Goal: Contribute content

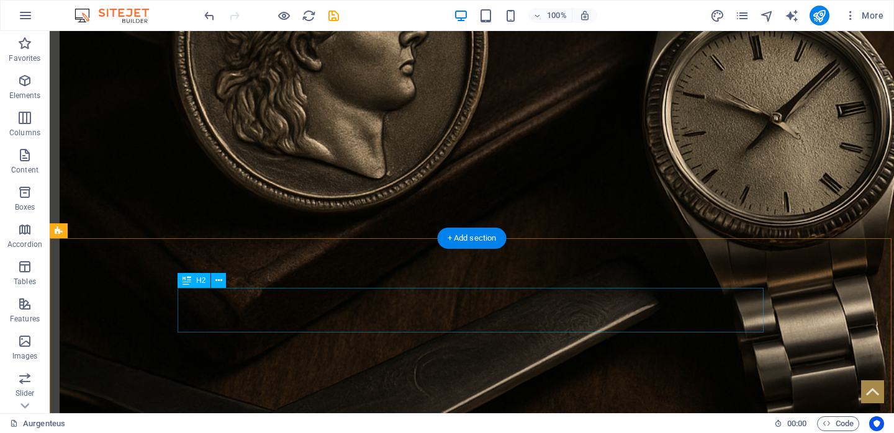
scroll to position [1473, 0]
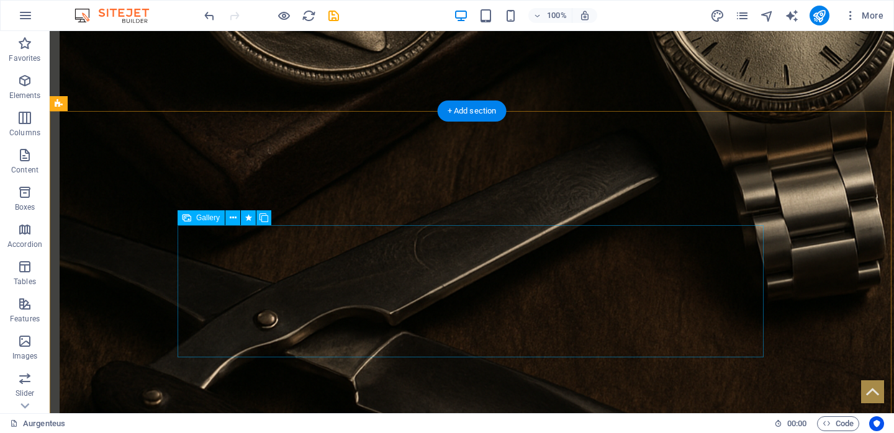
click at [233, 220] on icon at bounding box center [233, 218] width 7 height 13
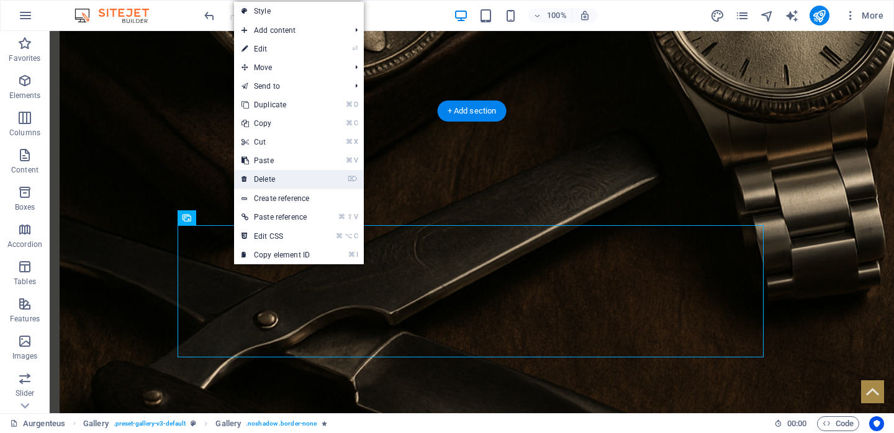
click at [273, 174] on link "⌦ Delete" at bounding box center [275, 179] width 83 height 19
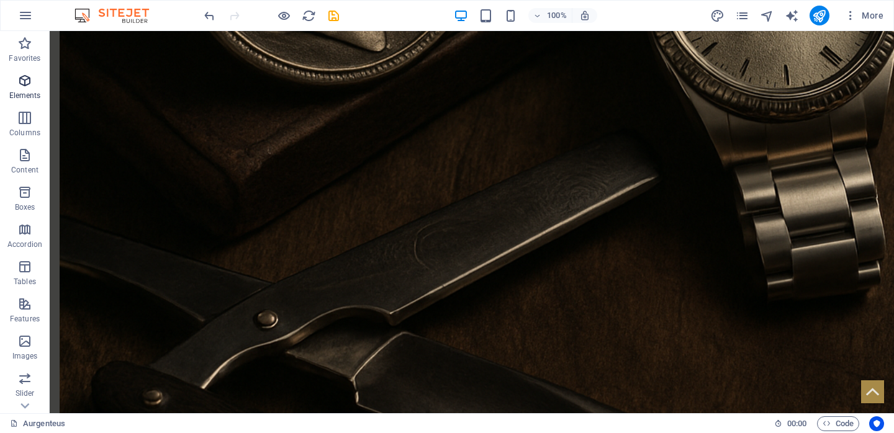
click at [21, 88] on span "Elements" at bounding box center [25, 88] width 50 height 30
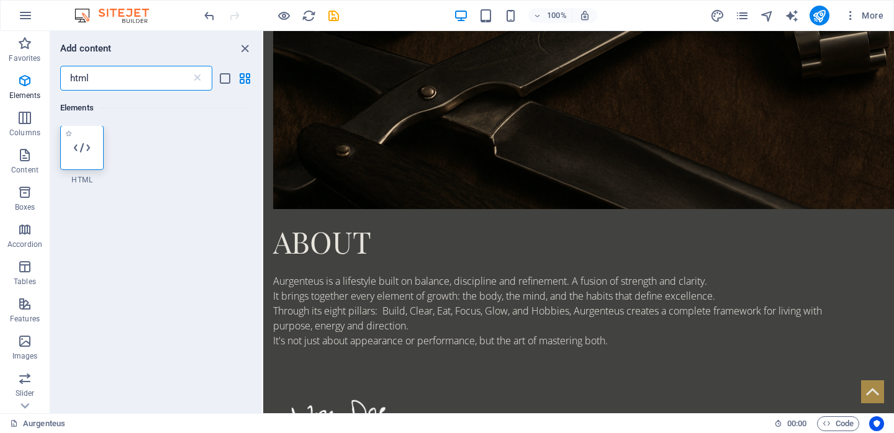
scroll to position [0, 0]
type input "html"
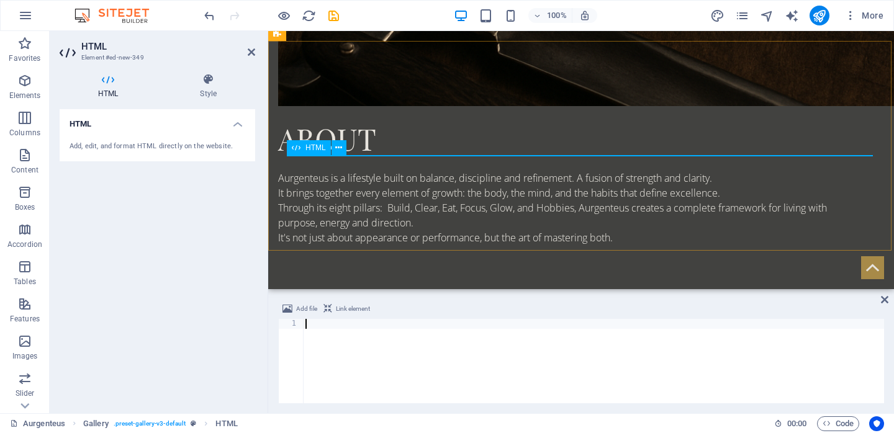
click at [313, 144] on span "HTML" at bounding box center [315, 147] width 20 height 7
type textarea "<script async src="//www.instagram.com/embed.js"></script>"
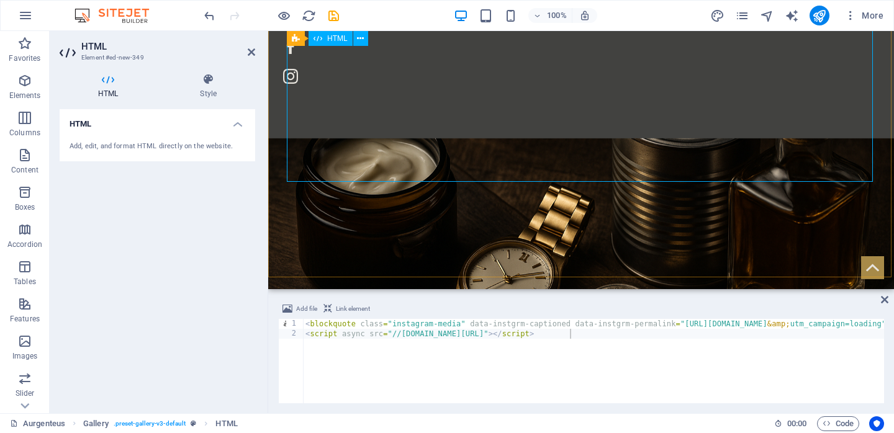
scroll to position [1851, 0]
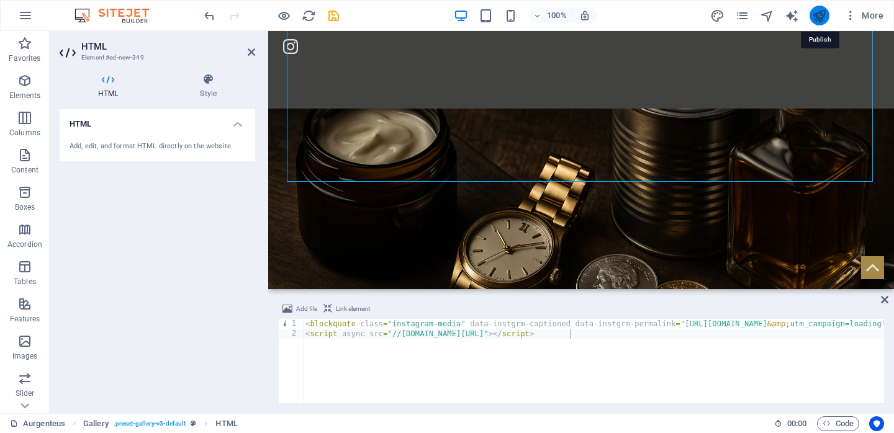
click at [821, 19] on icon "publish" at bounding box center [819, 16] width 14 height 14
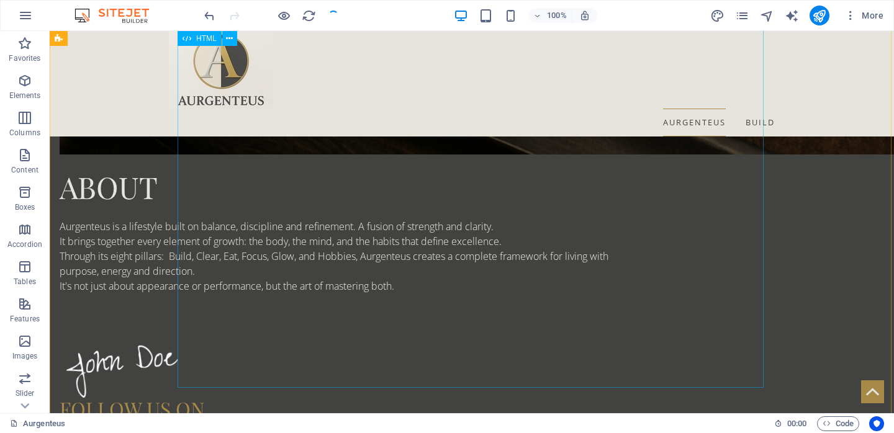
scroll to position [1682, 0]
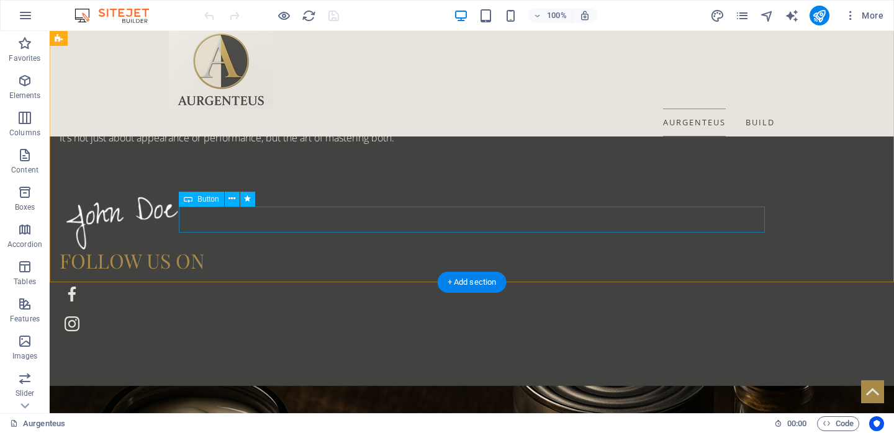
scroll to position [1746, 0]
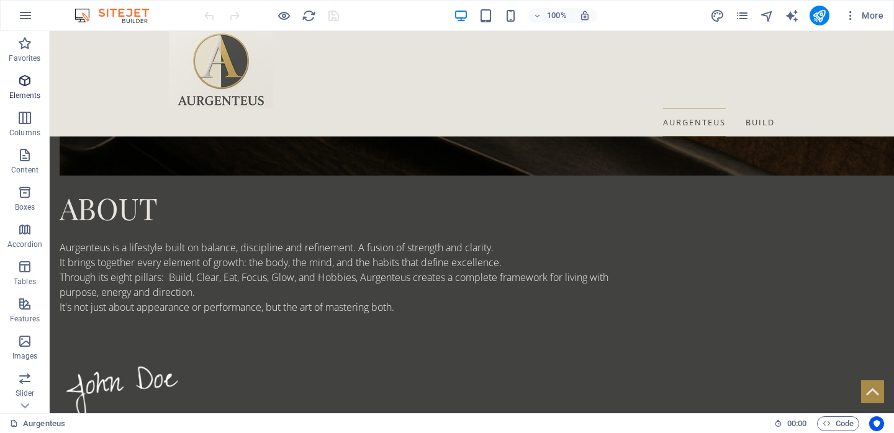
click at [20, 91] on p "Elements" at bounding box center [25, 96] width 32 height 10
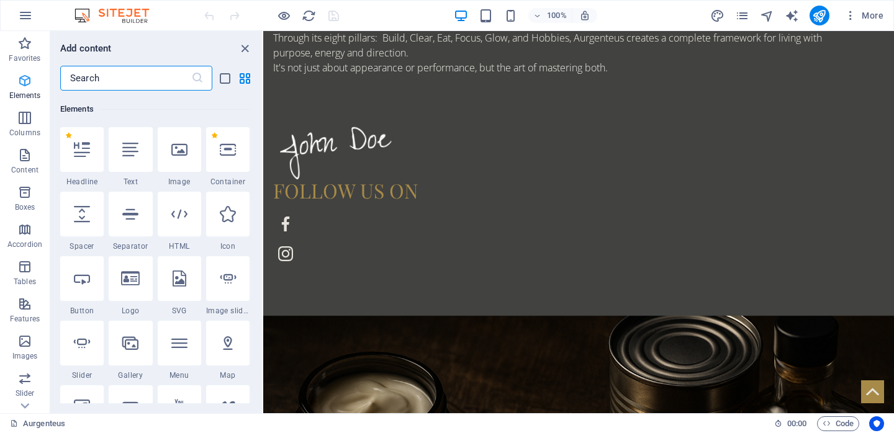
scroll to position [132, 0]
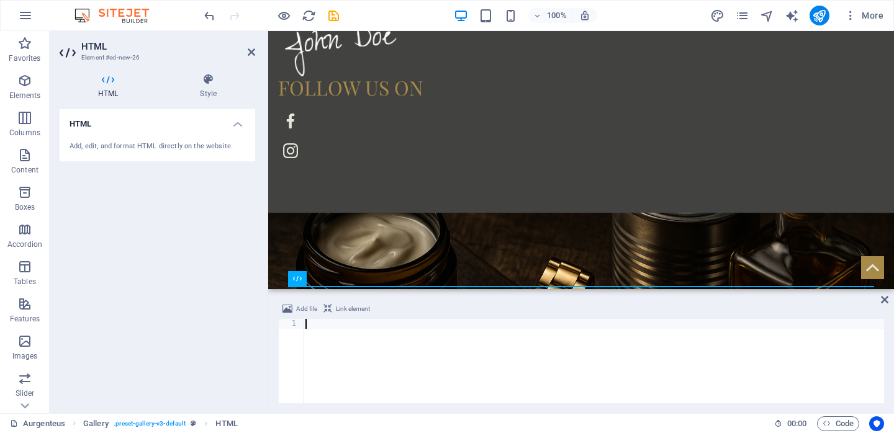
type textarea "<div class="elfsight-app-6f0162c9-b91d-480e-8cc3-5c9bf1a96335" data-elfsight-ap…"
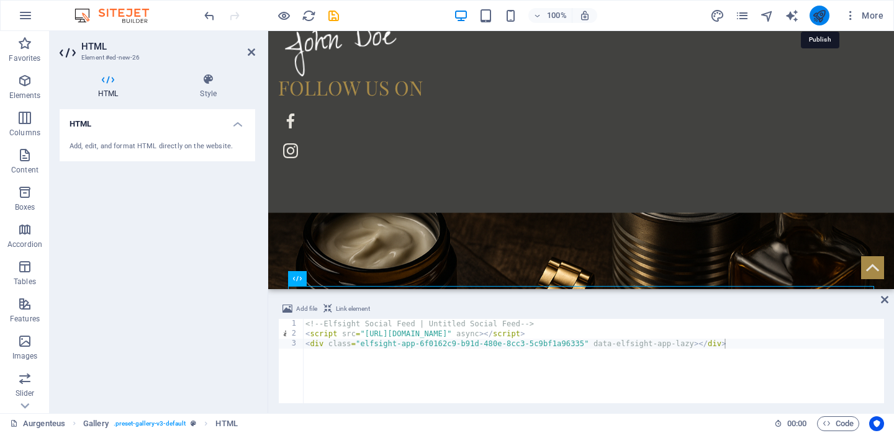
click at [822, 12] on icon "publish" at bounding box center [819, 16] width 14 height 14
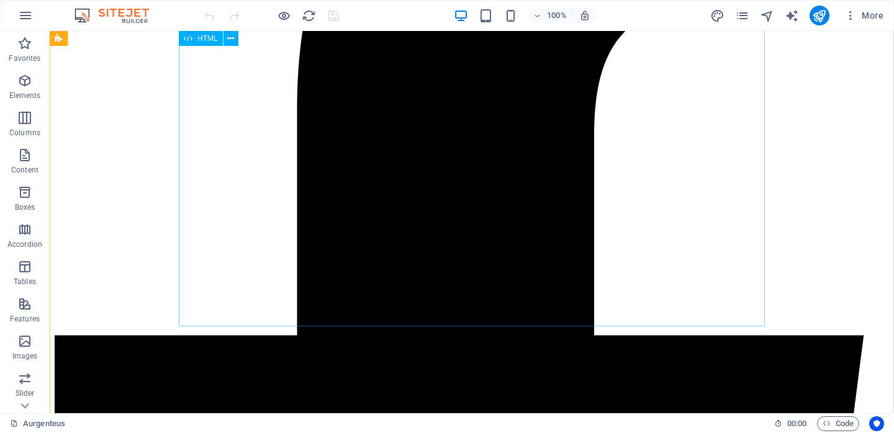
scroll to position [1914, 0]
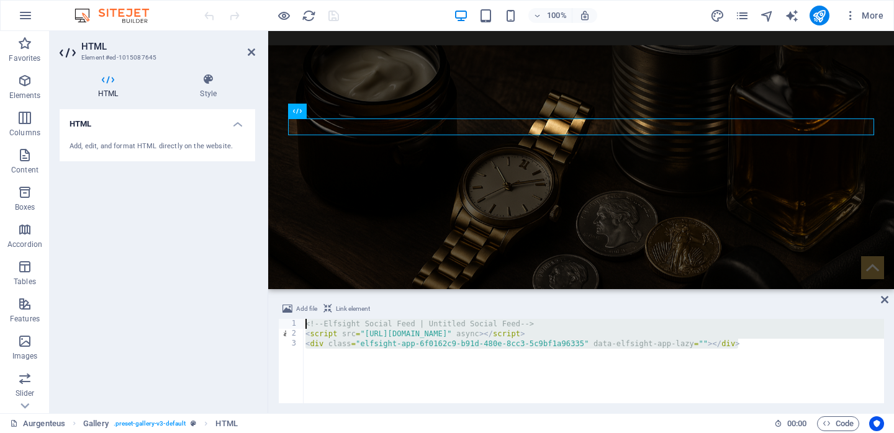
drag, startPoint x: 434, startPoint y: 371, endPoint x: 251, endPoint y: 251, distance: 218.5
click at [251, 251] on div "HTML Element #ed-1015087645 HTML Style HTML Add, edit, and format HTML directly…" at bounding box center [472, 222] width 844 height 382
type textarea "<!-- Elfsight Social Feed | Untitled Social Feed --> <script src="[URL][DOMAIN_…"
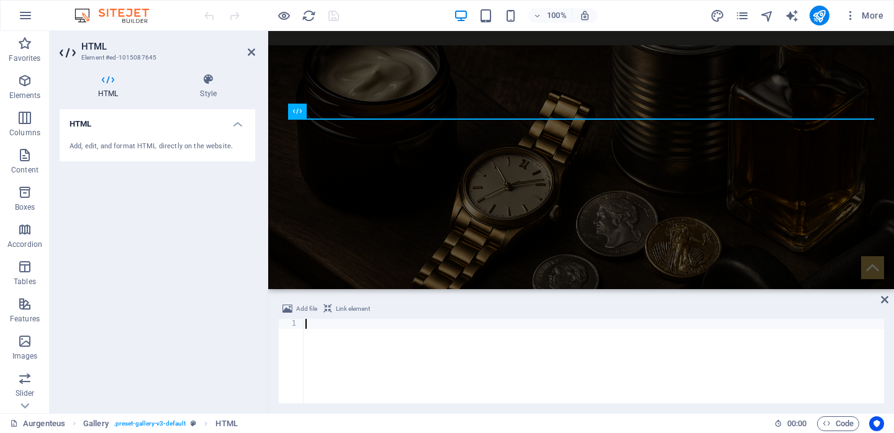
type textarea "<div class="elfsight-app-f6e468e1-7d42-41f2-b970-ba3f0861e08b" data-elfsight-ap…"
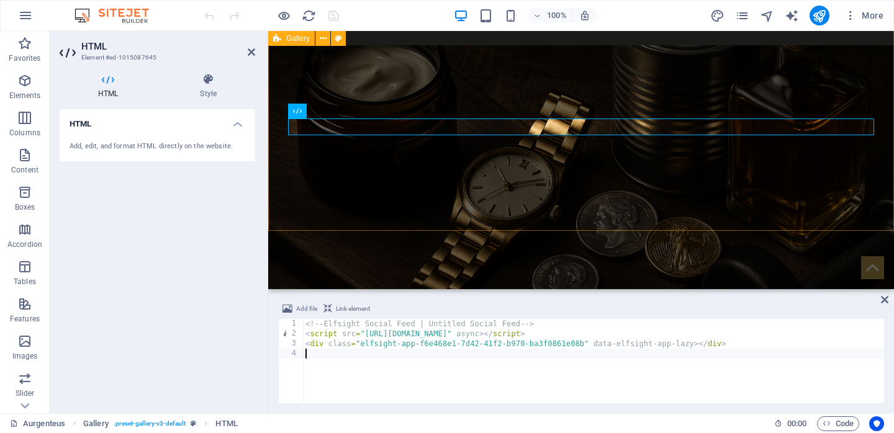
type textarea "<div class="elfsight-app-f6e468e1-7d42-41f2-b970-ba3f0861e08b" data-elfsight-ap…"
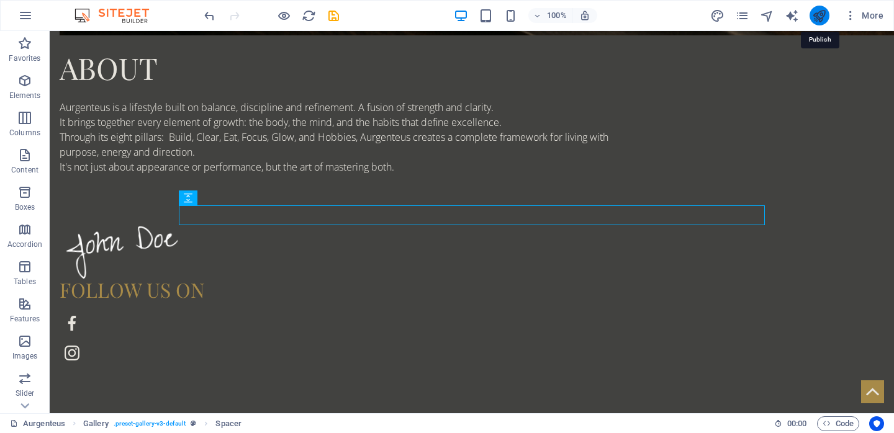
click at [816, 15] on icon "publish" at bounding box center [819, 16] width 14 height 14
